Goal: Find specific page/section: Find specific page/section

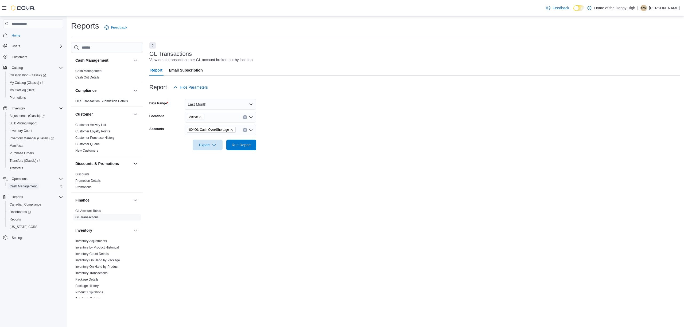
click at [32, 187] on span "Cash Management" at bounding box center [23, 186] width 27 height 4
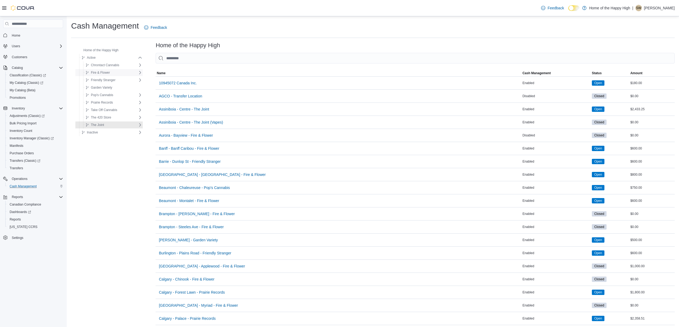
click at [107, 75] on span "Fire & Flower" at bounding box center [100, 73] width 19 height 4
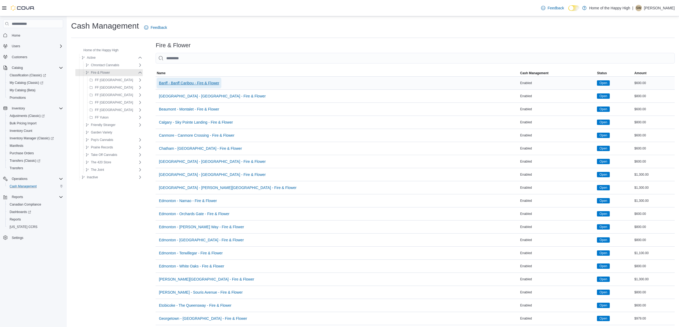
click at [165, 85] on span "Banff - Banff Caribou - Fire & Flower" at bounding box center [189, 82] width 60 height 5
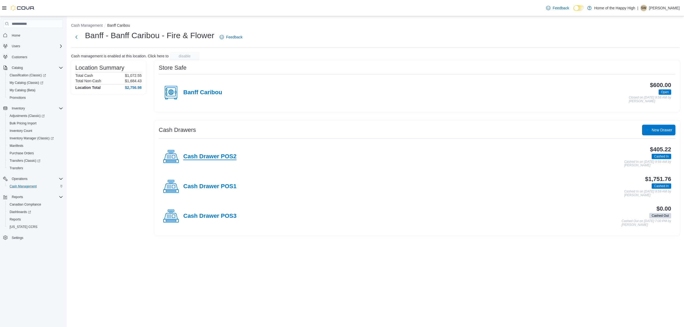
click at [197, 156] on h4 "Cash Drawer POS2" at bounding box center [209, 156] width 53 height 7
